Goal: Use online tool/utility: Utilize a website feature to perform a specific function

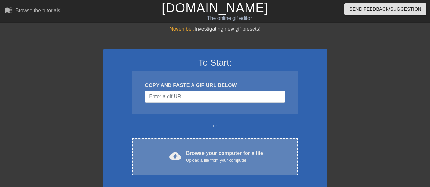
click at [199, 149] on div "Browse your computer for a file Upload a file from your computer" at bounding box center [224, 156] width 77 height 14
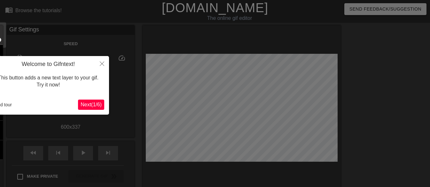
scroll to position [16, 0]
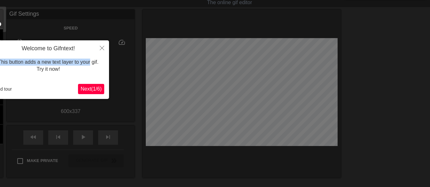
drag, startPoint x: 82, startPoint y: 48, endPoint x: 90, endPoint y: 58, distance: 13.2
click at [90, 58] on div "Welcome to Gifntext! This button adds a new text layer to your gif. Try it now!" at bounding box center [48, 62] width 112 height 34
click at [71, 80] on div "Welcome to Gifntext! This button adds a new text layer to your gif. Try it now!…" at bounding box center [48, 69] width 121 height 59
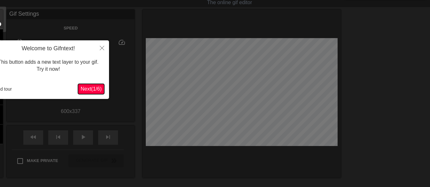
click at [89, 88] on span "Next ( 1 / 6 )" at bounding box center [91, 88] width 21 height 5
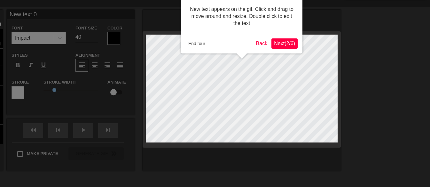
scroll to position [0, 0]
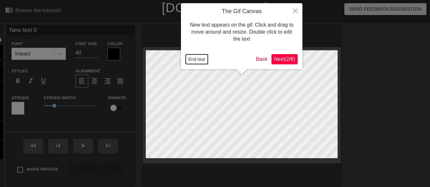
click at [193, 61] on button "End tour" at bounding box center [197, 59] width 22 height 10
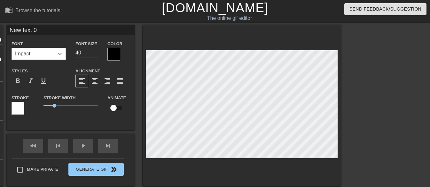
click at [59, 52] on icon at bounding box center [60, 54] width 6 height 6
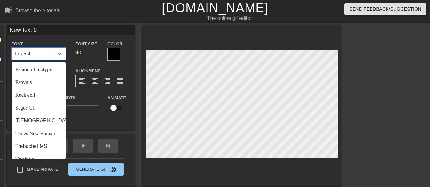
scroll to position [229, 0]
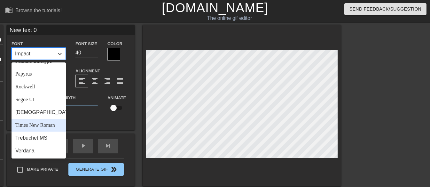
click at [51, 125] on div "Times New Roman" at bounding box center [39, 125] width 54 height 13
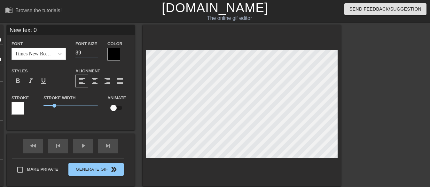
click at [95, 54] on input "39" at bounding box center [86, 53] width 22 height 10
click at [95, 54] on input "38" at bounding box center [86, 53] width 22 height 10
click at [95, 54] on input "37" at bounding box center [86, 53] width 22 height 10
click at [95, 54] on input "36" at bounding box center [86, 53] width 22 height 10
click at [95, 54] on input "35" at bounding box center [86, 53] width 22 height 10
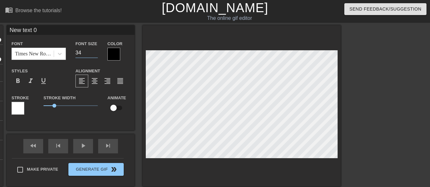
click at [95, 54] on input "34" at bounding box center [86, 53] width 22 height 10
click at [95, 54] on input "33" at bounding box center [86, 53] width 22 height 10
type input "32"
click at [95, 54] on input "32" at bounding box center [86, 53] width 22 height 10
click at [117, 53] on div at bounding box center [113, 54] width 13 height 13
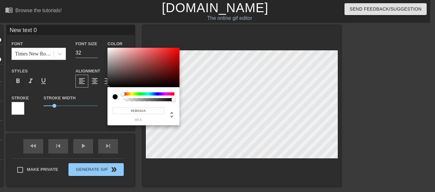
click at [176, 51] on div at bounding box center [143, 68] width 72 height 40
click at [178, 49] on div at bounding box center [178, 49] width 4 height 4
click at [146, 71] on div at bounding box center [143, 68] width 72 height 40
type input "#EB0505"
drag, startPoint x: 146, startPoint y: 71, endPoint x: 178, endPoint y: 51, distance: 38.0
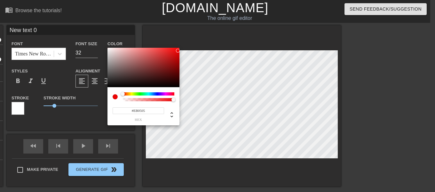
click at [178, 51] on div at bounding box center [178, 51] width 4 height 4
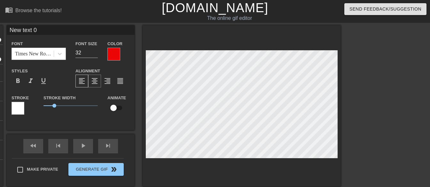
click at [94, 83] on span "format_align_center" at bounding box center [95, 81] width 8 height 8
drag, startPoint x: 55, startPoint y: 105, endPoint x: 25, endPoint y: 102, distance: 30.3
click at [26, 101] on div "Stroke Stroke Width 0 Animate" at bounding box center [71, 107] width 128 height 27
click at [121, 107] on input "checkbox" at bounding box center [113, 108] width 36 height 12
click at [121, 107] on input "checkbox" at bounding box center [119, 108] width 36 height 12
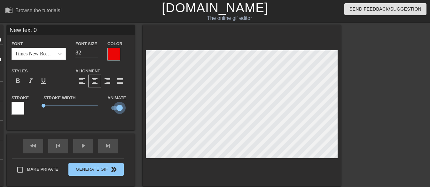
checkbox input "false"
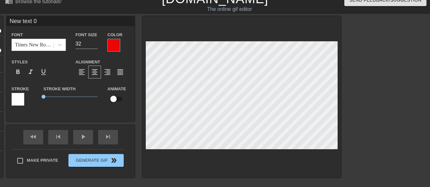
scroll to position [1, 1]
type input "ew text 0"
type textarea "ew text 0"
type input "w text 0"
type textarea "w text 0"
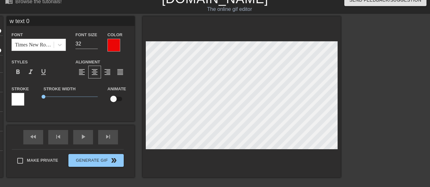
type input "text 0"
type textarea "text 0"
type input "text 0"
type textarea "text 0"
type input "ext 0"
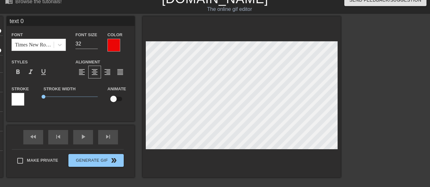
type textarea "ext 0"
type input "xt 0"
type textarea "xt 0"
type input "t 0"
type textarea "t 0"
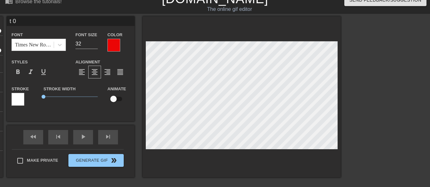
type input "0"
type textarea "0"
type input "0"
type textarea "0"
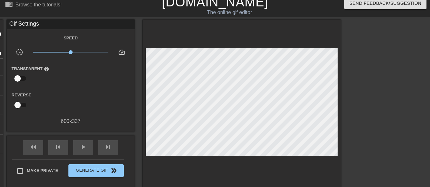
scroll to position [0, 0]
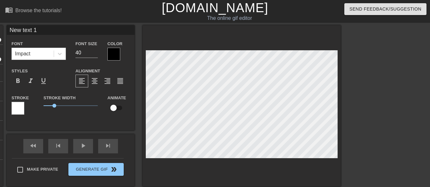
scroll to position [1, 1]
type input "New 1"
type textarea "New 1"
type input "1"
type textarea "1"
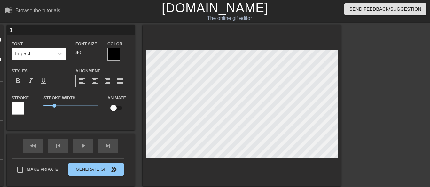
scroll to position [1, 1]
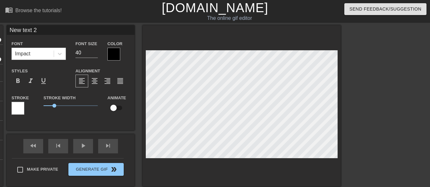
scroll to position [1, 2]
type textarea "Newh text 2"
type input "Newhg text 2"
type textarea "Newhg text 2"
type input "Newhgh text 2"
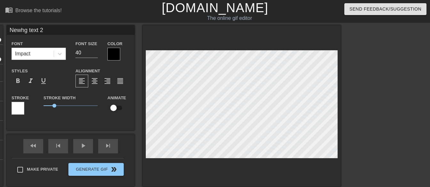
type textarea "Newhgh text 2"
type input "Newhghh text 2"
type textarea "Newhghh text 2"
type input "Newhghhg text 2"
type textarea "Newhghhg text 2"
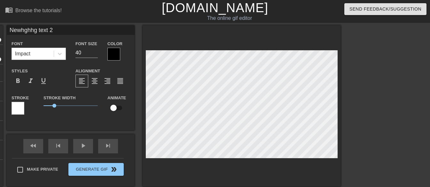
type input "Newhghhgv text 2"
type textarea "Newhghhgv text 2"
type input "Newhghhgvn text 2"
type textarea "Newhghhgvn text 2"
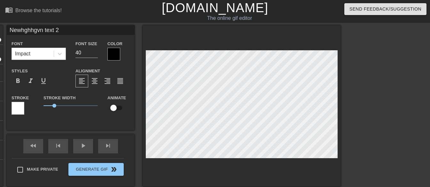
scroll to position [1, 1]
click at [68, 29] on input "Newhghhgvn text 2" at bounding box center [71, 30] width 128 height 10
paste input "“Have courage! It is I AM! Do not be afraid.”"
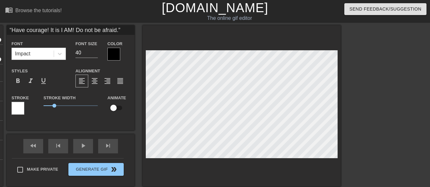
type input "“Have courage! It is I AM! Do not be afraid.”"
click at [62, 51] on icon at bounding box center [60, 54] width 6 height 6
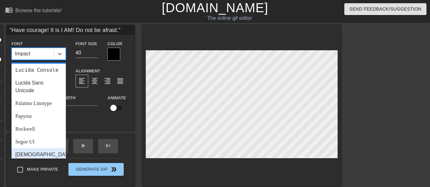
scroll to position [229, 0]
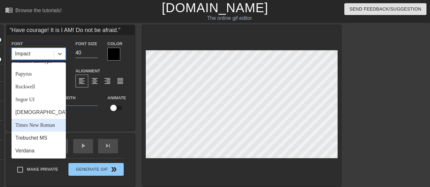
click at [45, 123] on div "Times New Roman" at bounding box center [39, 125] width 54 height 13
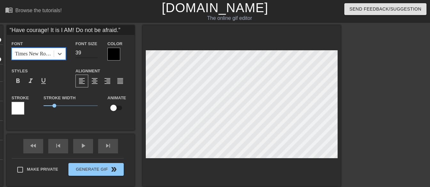
click at [95, 53] on input "39" at bounding box center [86, 53] width 22 height 10
click at [95, 53] on input "38" at bounding box center [86, 53] width 22 height 10
click at [95, 53] on input "37" at bounding box center [86, 53] width 22 height 10
click at [95, 53] on input "36" at bounding box center [86, 53] width 22 height 10
click at [95, 53] on input "35" at bounding box center [86, 53] width 22 height 10
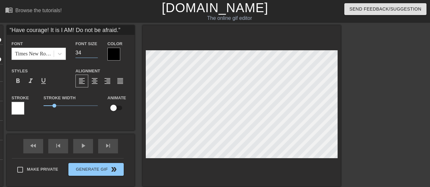
click at [95, 53] on input "34" at bounding box center [86, 53] width 22 height 10
click at [95, 53] on input "33" at bounding box center [86, 53] width 22 height 10
click at [95, 53] on input "32" at bounding box center [86, 53] width 22 height 10
click at [94, 54] on input "31" at bounding box center [86, 53] width 22 height 10
click at [96, 48] on input "31" at bounding box center [86, 53] width 22 height 10
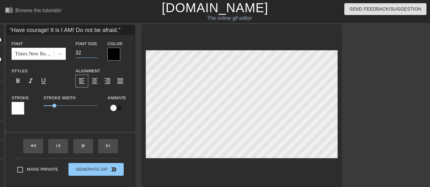
type input "32"
click at [93, 51] on input "32" at bounding box center [86, 53] width 22 height 10
click at [114, 54] on div at bounding box center [113, 54] width 13 height 13
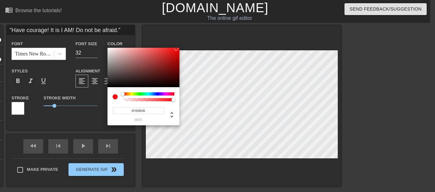
click at [176, 49] on div at bounding box center [143, 68] width 72 height 40
type input "#F00000"
drag, startPoint x: 176, startPoint y: 49, endPoint x: 182, endPoint y: 50, distance: 5.6
click at [182, 50] on div "#F00000 hex" at bounding box center [217, 96] width 435 height 192
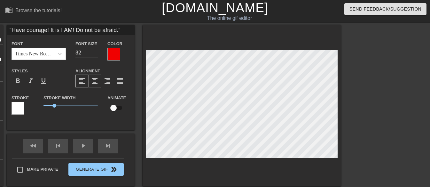
click at [96, 84] on span "format_align_center" at bounding box center [95, 81] width 8 height 8
drag, startPoint x: 54, startPoint y: 104, endPoint x: 30, endPoint y: 109, distance: 24.6
click at [29, 109] on div "Stroke Stroke Width 0 Animate" at bounding box center [71, 107] width 128 height 27
drag, startPoint x: 44, startPoint y: 104, endPoint x: 31, endPoint y: 104, distance: 13.1
click at [34, 104] on div "Stroke Stroke Width 0 Animate" at bounding box center [71, 107] width 128 height 27
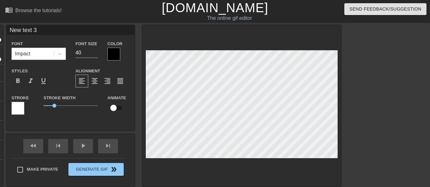
click at [43, 32] on input "New text 3" at bounding box center [71, 30] width 128 height 10
paste input "— Mark 6:50"
type input "— Mark 6:50"
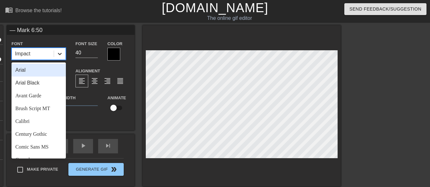
click at [62, 56] on icon at bounding box center [60, 54] width 6 height 6
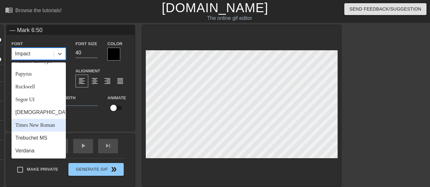
click at [40, 127] on div "Times New Roman" at bounding box center [39, 125] width 54 height 13
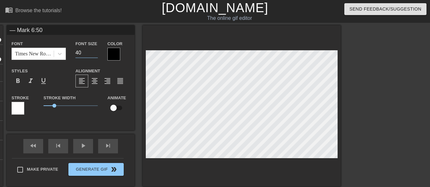
click at [93, 56] on input "40" at bounding box center [86, 53] width 22 height 10
click at [96, 54] on input "22" at bounding box center [86, 53] width 22 height 10
click at [95, 54] on input "21" at bounding box center [86, 53] width 22 height 10
click at [95, 54] on input "20" at bounding box center [86, 53] width 22 height 10
click at [95, 54] on input "19" at bounding box center [86, 53] width 22 height 10
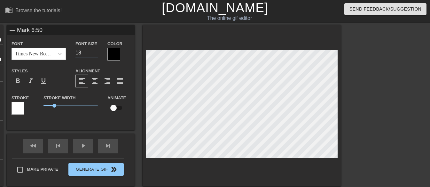
click at [95, 54] on input "18" at bounding box center [86, 53] width 22 height 10
click at [95, 54] on input "17" at bounding box center [86, 53] width 22 height 10
type input "16"
click at [95, 54] on input "16" at bounding box center [86, 53] width 22 height 10
click at [111, 58] on div at bounding box center [113, 54] width 13 height 13
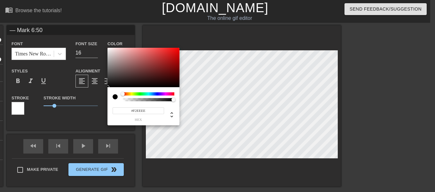
click at [108, 50] on div at bounding box center [143, 68] width 72 height 40
type input "0"
drag, startPoint x: 174, startPoint y: 100, endPoint x: 118, endPoint y: 104, distance: 55.4
click at [119, 104] on div "0 r 0 g 0 b 0 a" at bounding box center [143, 106] width 72 height 38
type input "1"
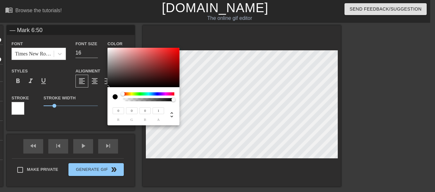
drag, startPoint x: 123, startPoint y: 99, endPoint x: 166, endPoint y: 102, distance: 42.6
click at [176, 99] on div at bounding box center [175, 100] width 4 height 4
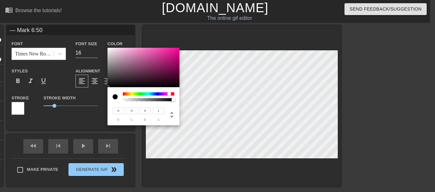
drag, startPoint x: 123, startPoint y: 95, endPoint x: 168, endPoint y: 98, distance: 44.8
click at [168, 98] on div at bounding box center [148, 96] width 51 height 9
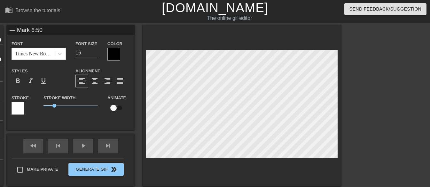
click at [113, 56] on div at bounding box center [113, 54] width 13 height 13
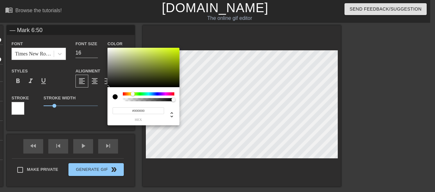
click at [132, 95] on div at bounding box center [148, 93] width 51 height 3
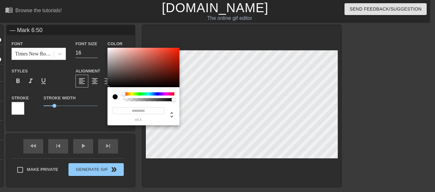
drag, startPoint x: 132, startPoint y: 94, endPoint x: 99, endPoint y: 88, distance: 33.6
click at [99, 88] on div "#000000 hex" at bounding box center [217, 96] width 435 height 192
type input "0"
click at [155, 98] on div at bounding box center [149, 99] width 50 height 3
drag, startPoint x: 154, startPoint y: 99, endPoint x: 184, endPoint y: 106, distance: 30.8
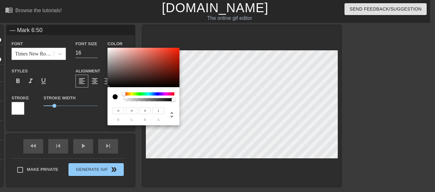
click at [185, 106] on div "0 r 0 g 0 b 1 a" at bounding box center [217, 96] width 435 height 192
click at [142, 97] on div at bounding box center [148, 96] width 51 height 9
click at [138, 100] on div at bounding box center [149, 99] width 50 height 3
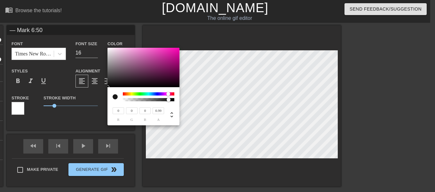
type input "1"
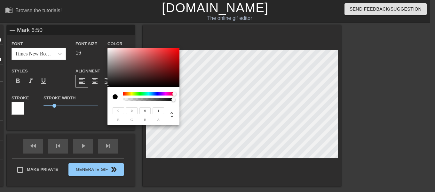
click at [175, 100] on div at bounding box center [175, 100] width 4 height 4
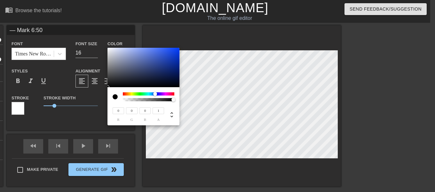
click at [155, 93] on div at bounding box center [148, 93] width 51 height 3
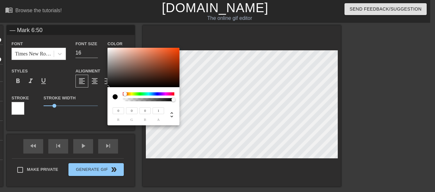
drag, startPoint x: 155, startPoint y: 93, endPoint x: 112, endPoint y: 89, distance: 43.6
click at [112, 89] on div "0 r 0 g 0 b 1 a" at bounding box center [143, 106] width 72 height 38
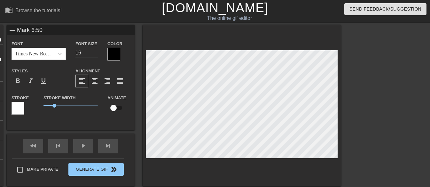
click at [112, 53] on div at bounding box center [113, 54] width 13 height 13
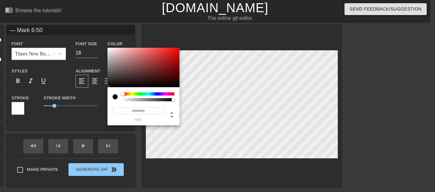
type input "0"
drag, startPoint x: 127, startPoint y: 100, endPoint x: 119, endPoint y: 100, distance: 8.0
click at [119, 100] on div at bounding box center [144, 96] width 62 height 9
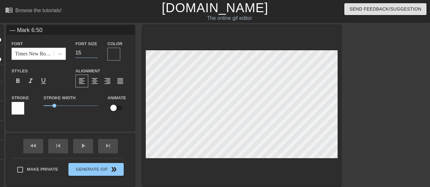
click at [95, 54] on input "15" at bounding box center [86, 53] width 22 height 10
click at [95, 54] on input "14" at bounding box center [86, 53] width 22 height 10
click at [95, 54] on input "13" at bounding box center [86, 53] width 22 height 10
click at [95, 54] on input "12" at bounding box center [86, 53] width 22 height 10
click at [95, 51] on input "13" at bounding box center [86, 53] width 22 height 10
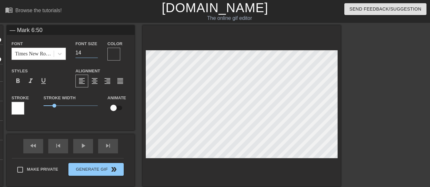
type input "14"
click at [95, 51] on input "14" at bounding box center [86, 53] width 22 height 10
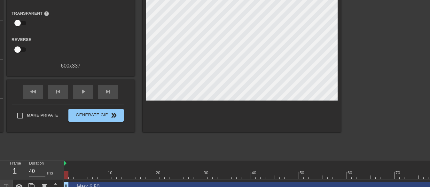
scroll to position [52, 0]
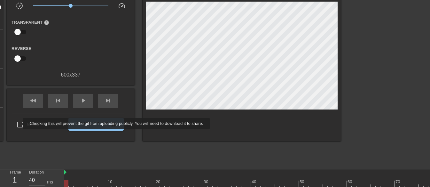
click at [19, 123] on input "Make Private" at bounding box center [19, 124] width 13 height 13
checkbox input "true"
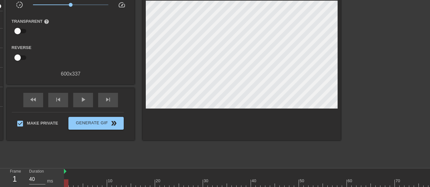
scroll to position [64, 0]
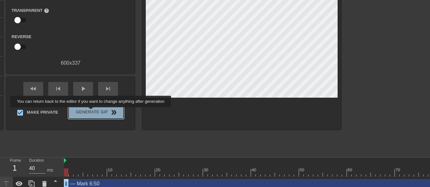
click at [91, 112] on span "Generate Gif double_arrow" at bounding box center [96, 112] width 50 height 8
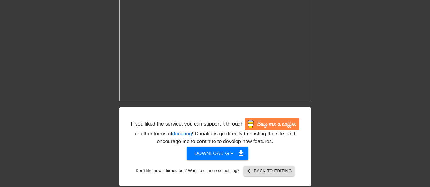
scroll to position [34, 0]
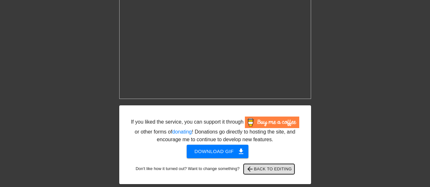
click at [271, 168] on span "arrow_back Back to Editing" at bounding box center [269, 169] width 46 height 8
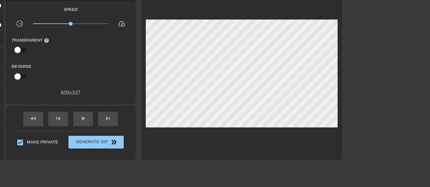
click at [73, 93] on div "600 x 337" at bounding box center [71, 93] width 128 height 8
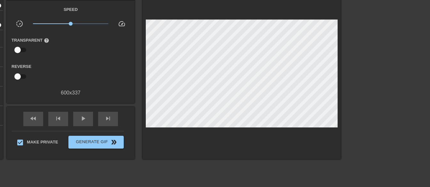
click at [73, 93] on div "600 x 337" at bounding box center [71, 93] width 128 height 8
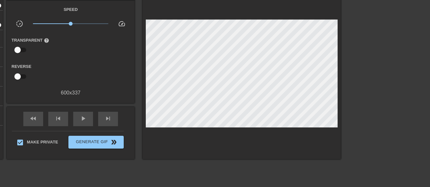
click at [73, 93] on div "600 x 337" at bounding box center [71, 93] width 128 height 8
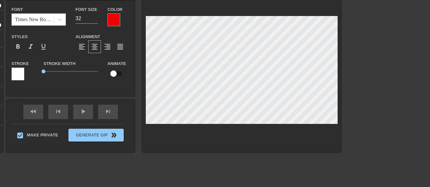
scroll to position [1, 1]
click at [96, 20] on input "31" at bounding box center [86, 18] width 22 height 10
click at [96, 20] on input "30" at bounding box center [86, 18] width 22 height 10
click at [96, 20] on input "29" at bounding box center [86, 18] width 22 height 10
click at [96, 20] on input "28" at bounding box center [86, 18] width 22 height 10
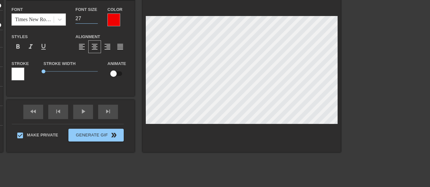
click at [96, 20] on input "27" at bounding box center [86, 18] width 22 height 10
click at [96, 20] on input "26" at bounding box center [86, 18] width 22 height 10
type input "27"
click at [95, 16] on input "27" at bounding box center [86, 18] width 22 height 10
click at [374, 31] on div at bounding box center [396, 87] width 96 height 192
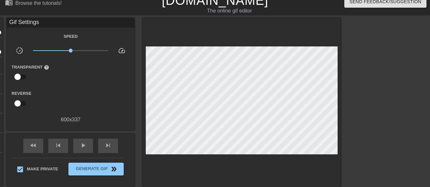
scroll to position [96, 0]
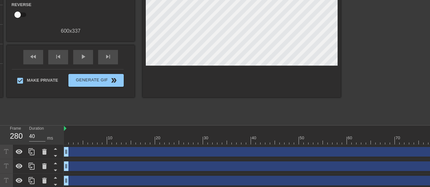
drag, startPoint x: 189, startPoint y: 72, endPoint x: 184, endPoint y: 80, distance: 9.0
click at [184, 80] on div at bounding box center [242, 13] width 198 height 168
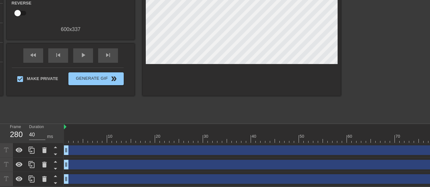
scroll to position [102, 0]
click at [44, 147] on icon at bounding box center [44, 150] width 4 height 6
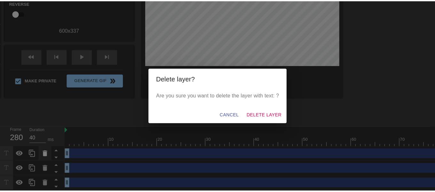
scroll to position [97, 0]
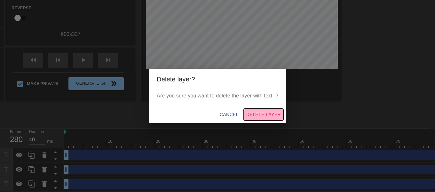
click at [248, 115] on span "Delete Layer" at bounding box center [263, 114] width 35 height 8
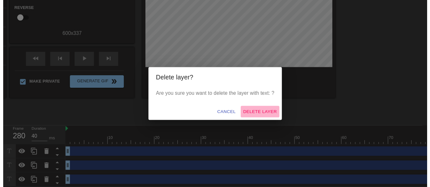
scroll to position [87, 0]
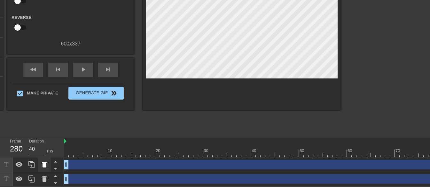
click at [42, 162] on icon at bounding box center [45, 164] width 8 height 8
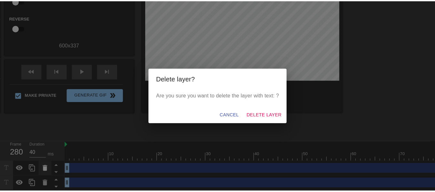
scroll to position [82, 0]
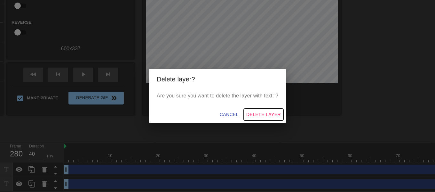
click at [259, 114] on span "Delete Layer" at bounding box center [263, 114] width 35 height 8
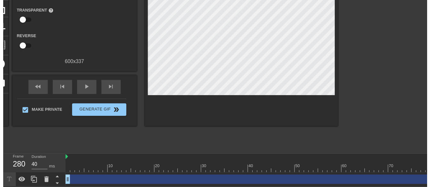
scroll to position [73, 0]
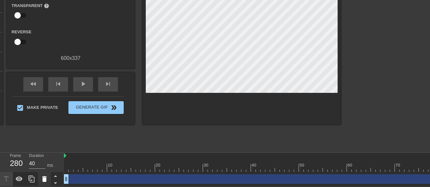
click at [44, 176] on icon at bounding box center [44, 179] width 4 height 6
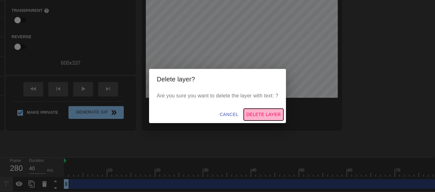
click at [258, 115] on span "Delete Layer" at bounding box center [263, 114] width 35 height 8
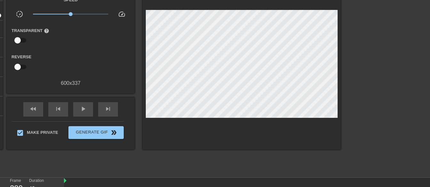
scroll to position [0, 0]
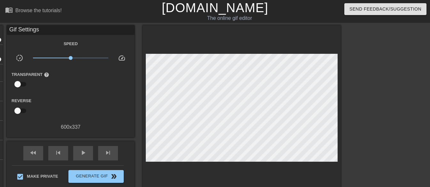
drag, startPoint x: 243, startPoint y: 151, endPoint x: 421, endPoint y: 116, distance: 181.6
click at [421, 116] on div at bounding box center [396, 121] width 96 height 192
